Goal: Task Accomplishment & Management: Use online tool/utility

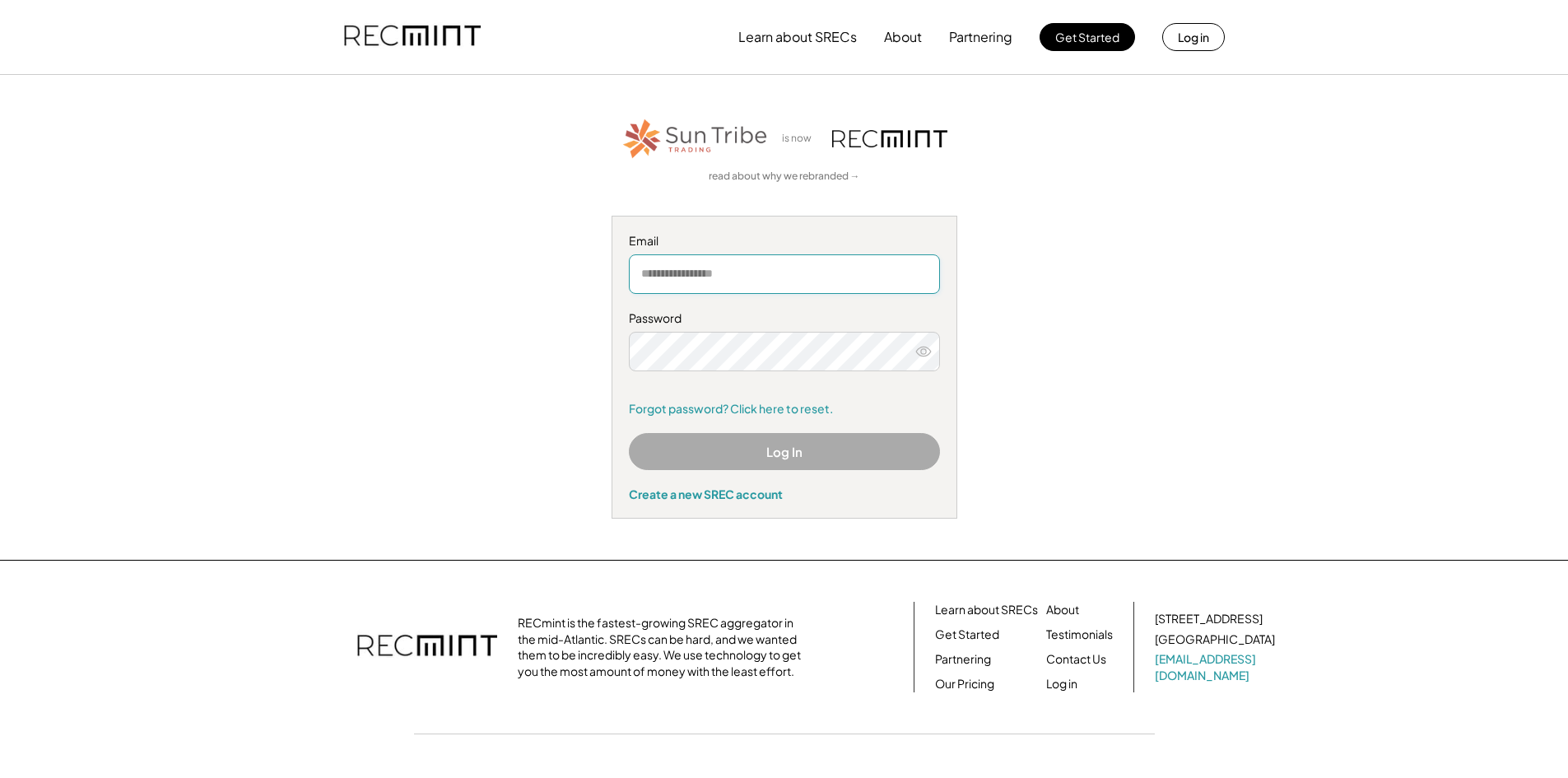
click at [696, 272] on input "email" at bounding box center [784, 274] width 311 height 39
type input "**********"
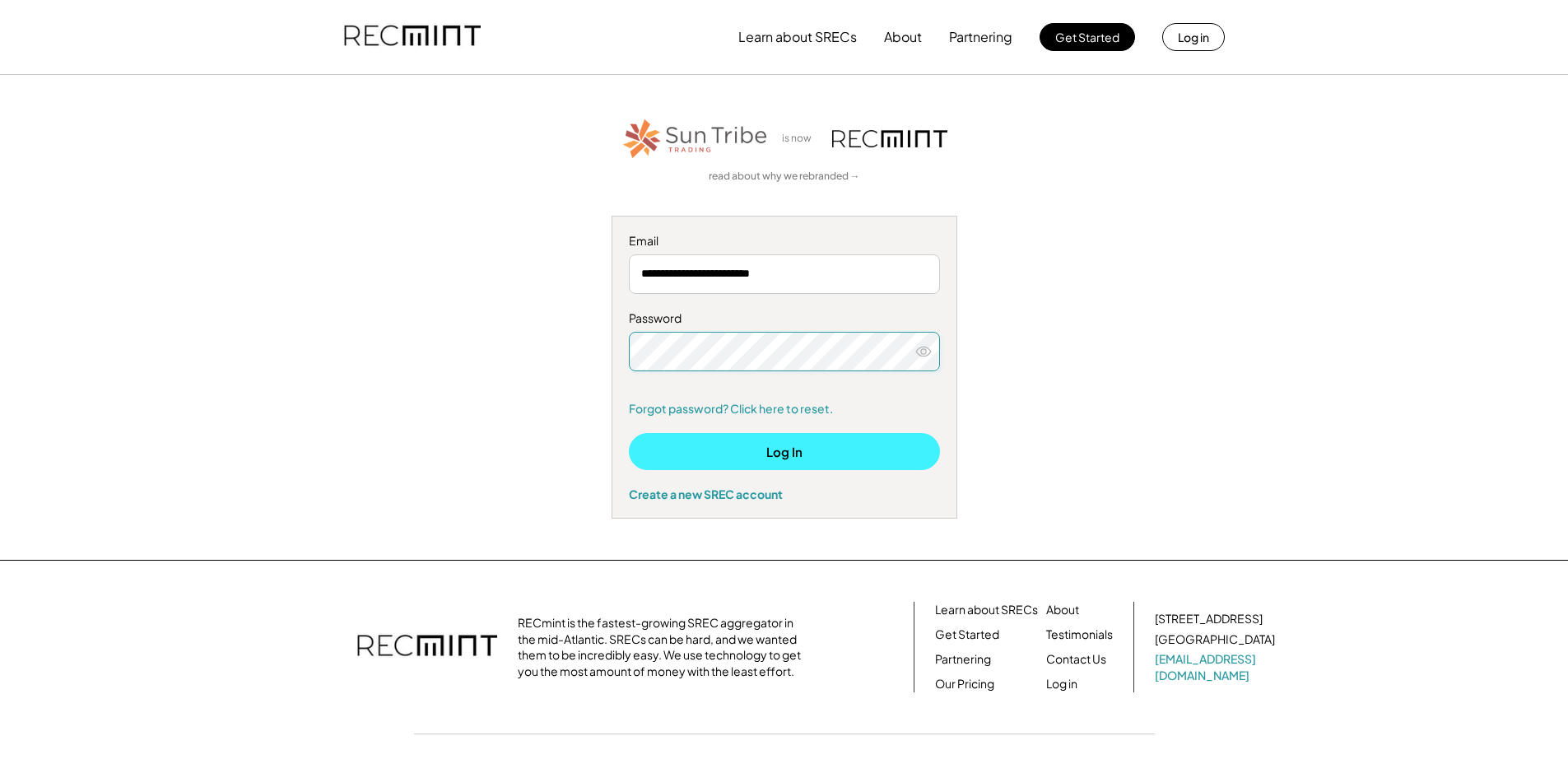
click at [791, 450] on button "Log In" at bounding box center [784, 451] width 311 height 37
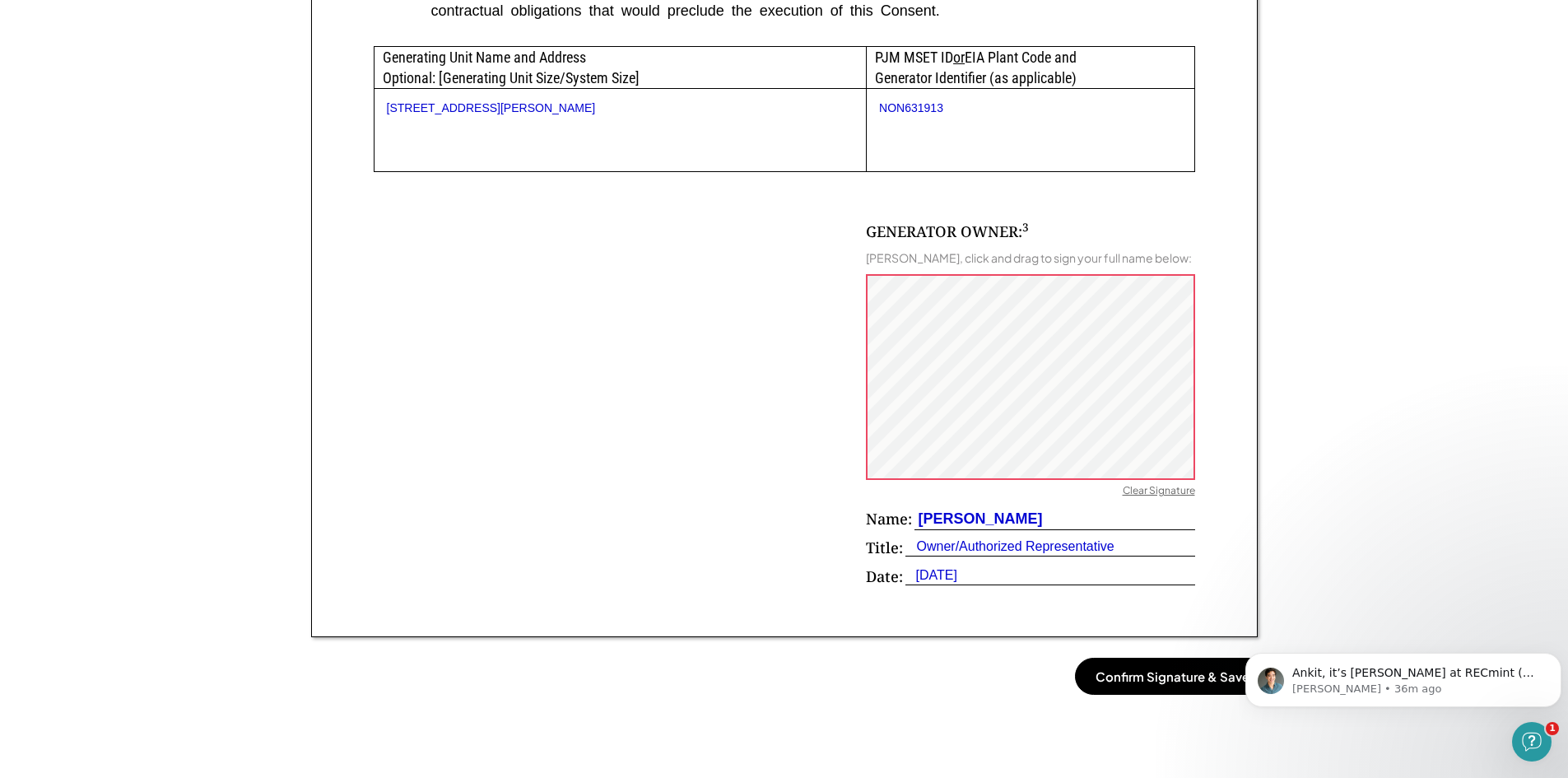
scroll to position [905, 0]
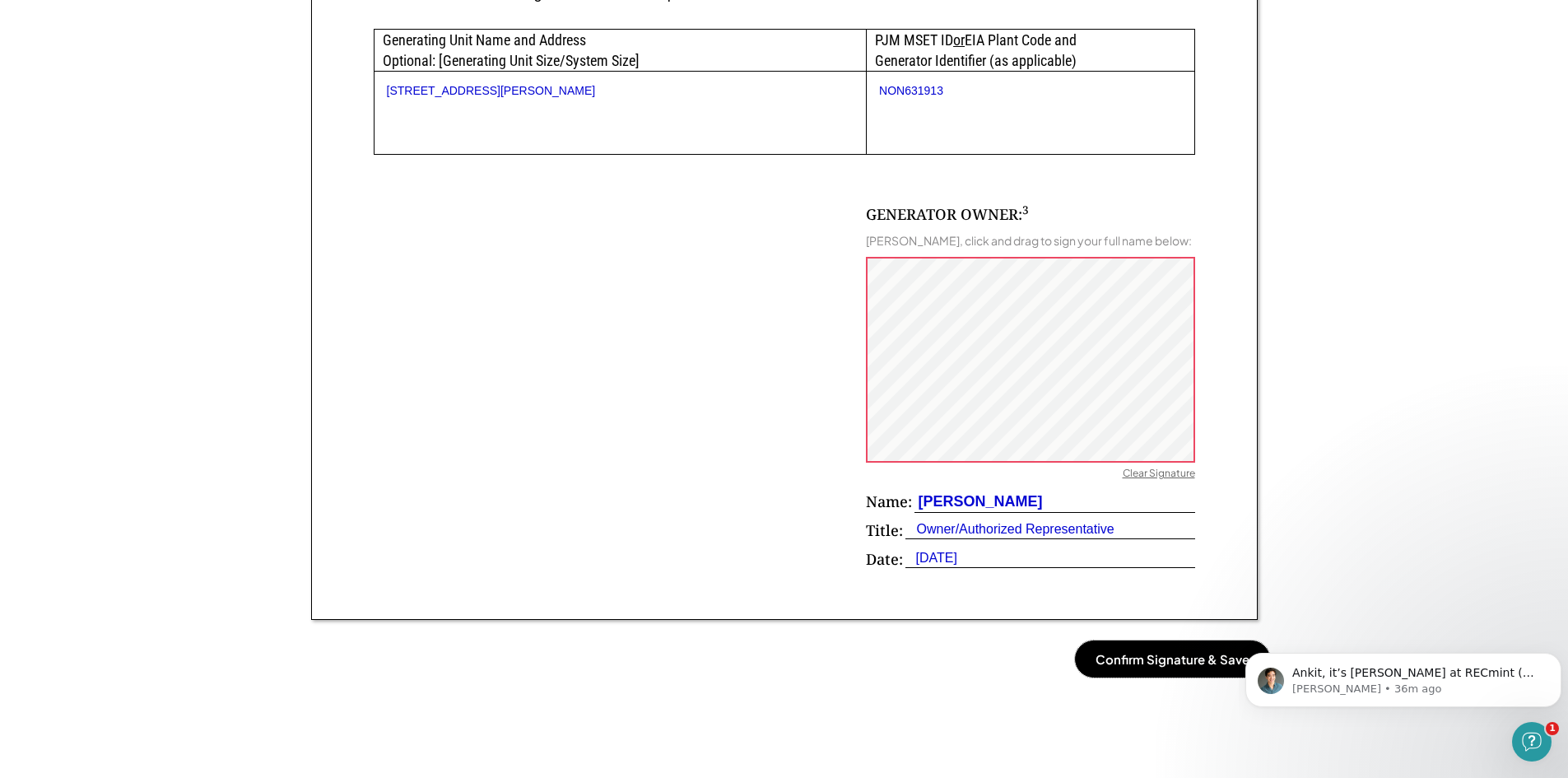
click at [1146, 664] on button "Confirm Signature & Save" at bounding box center [1173, 659] width 195 height 37
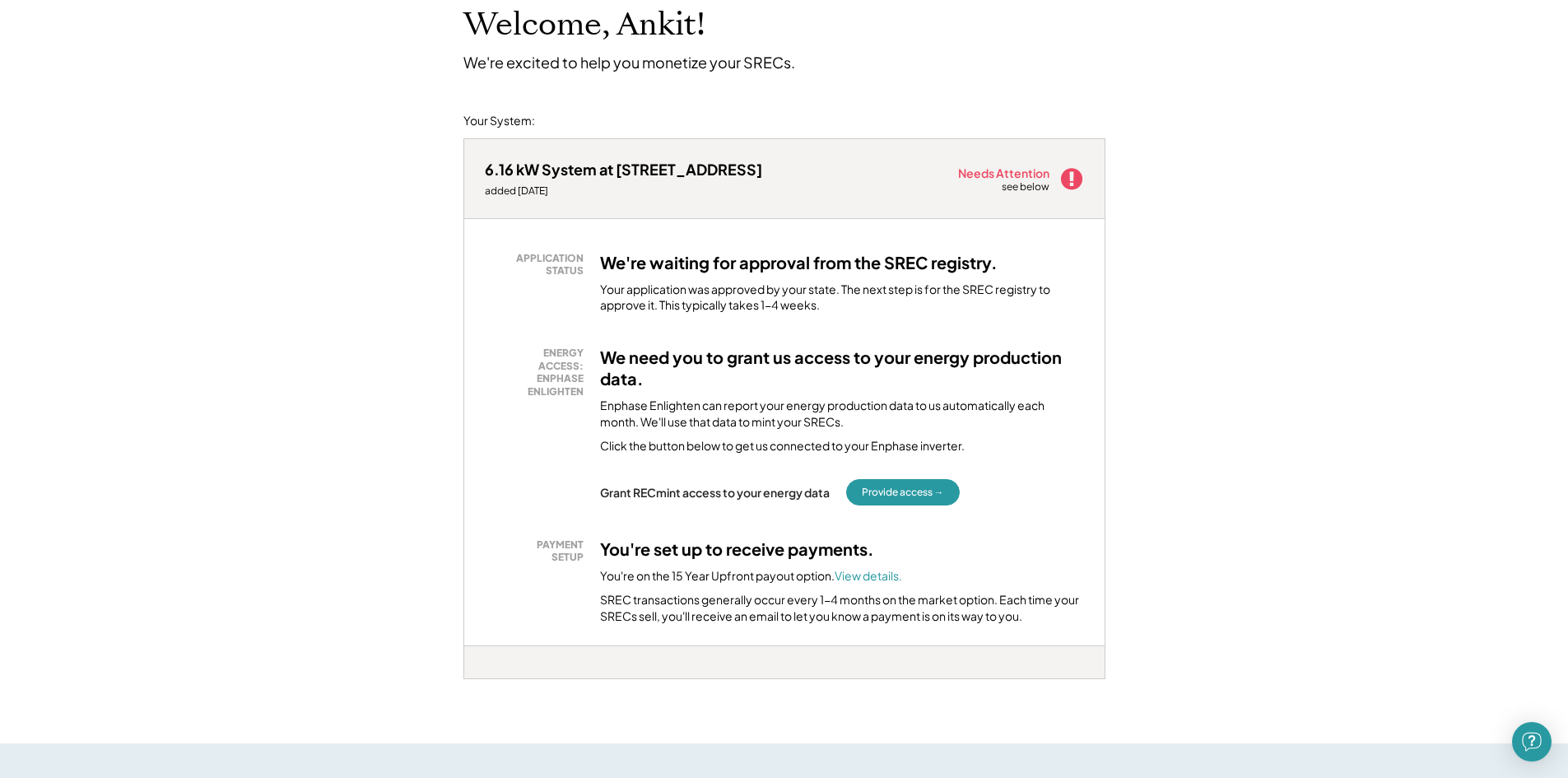
scroll to position [165, 0]
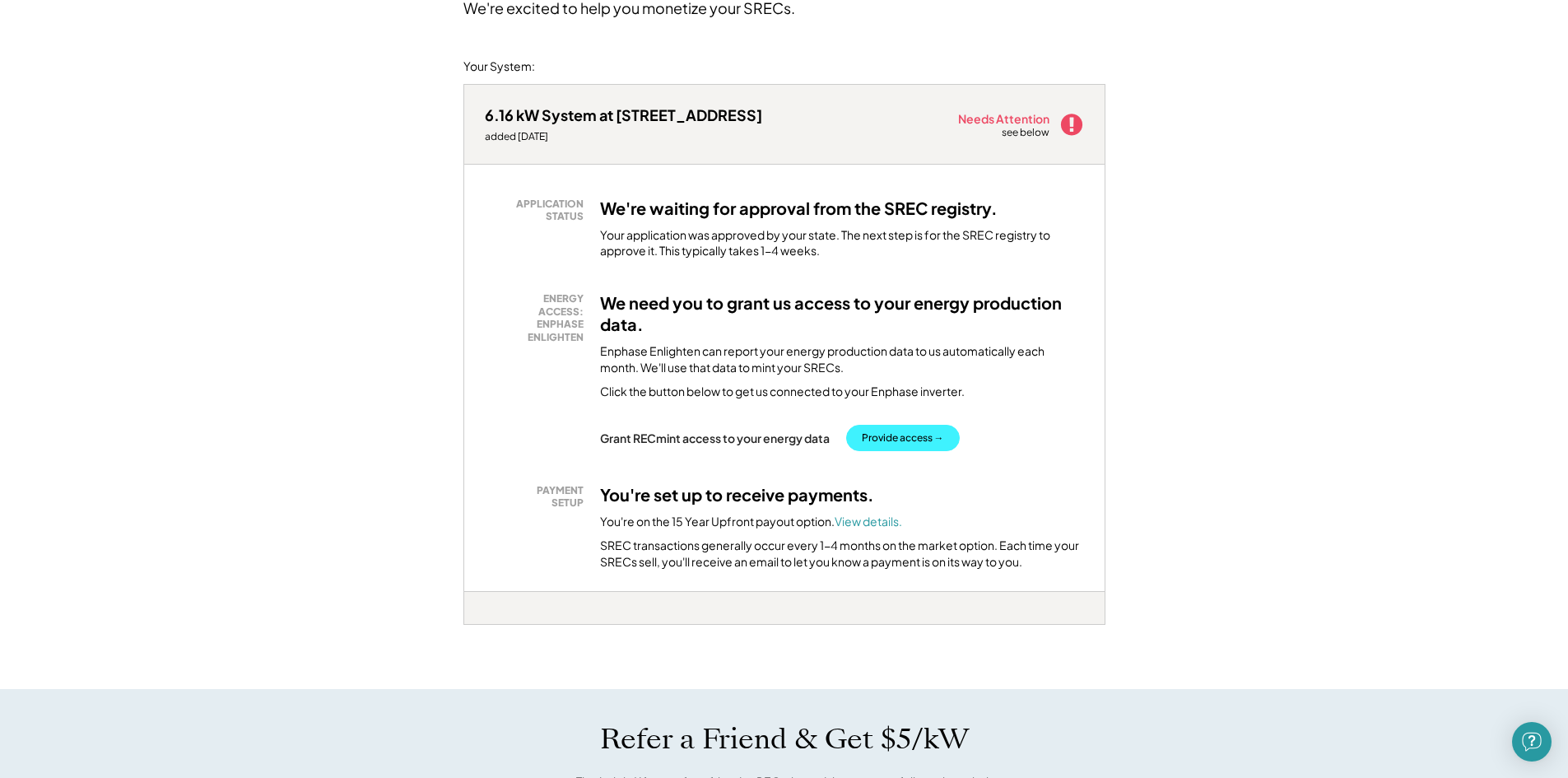
click at [906, 438] on button "Provide access →" at bounding box center [902, 437] width 113 height 26
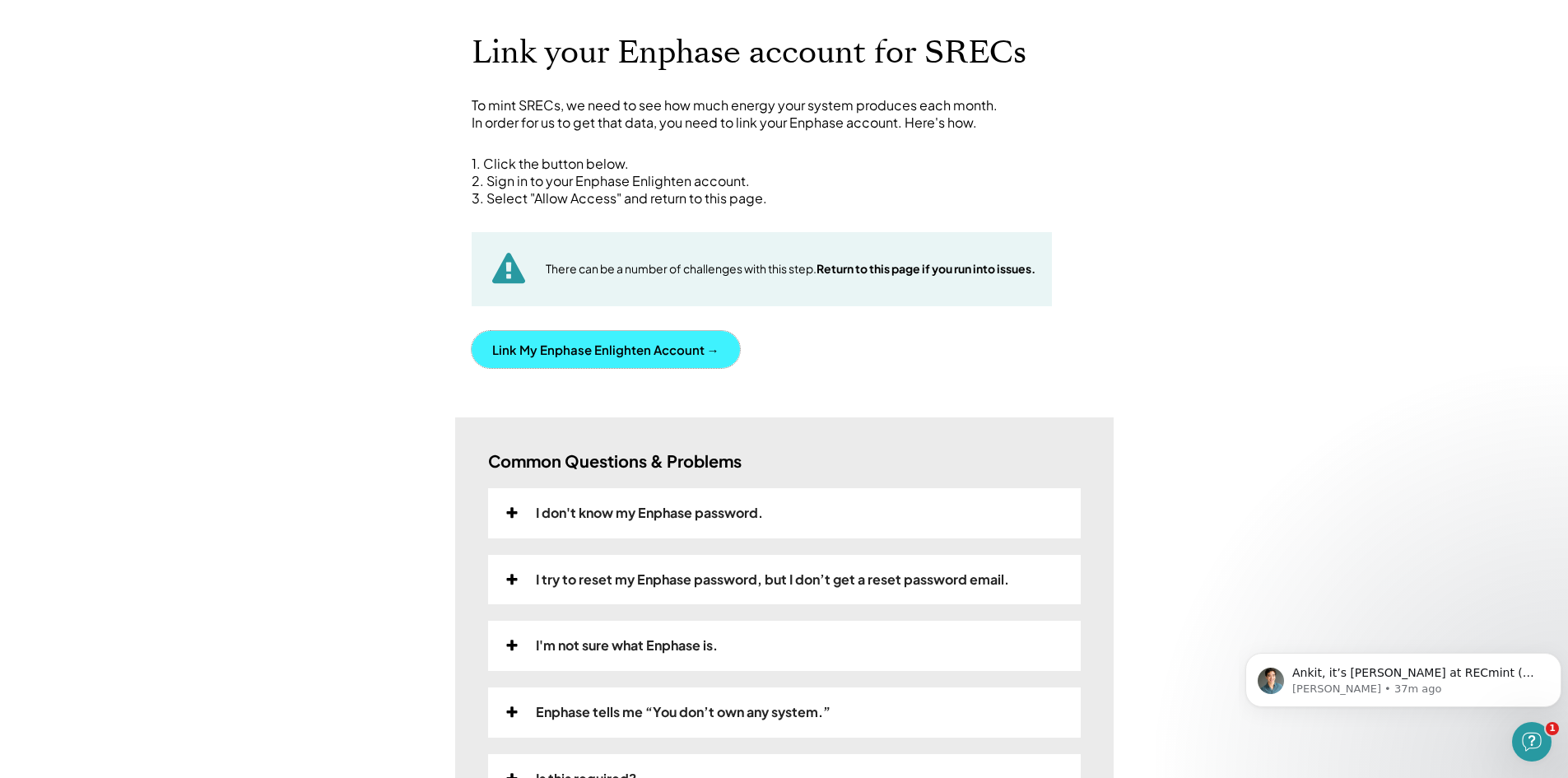
click at [656, 340] on button "Link My Enphase Enlighten Account →" at bounding box center [606, 349] width 269 height 37
